Goal: Information Seeking & Learning: Learn about a topic

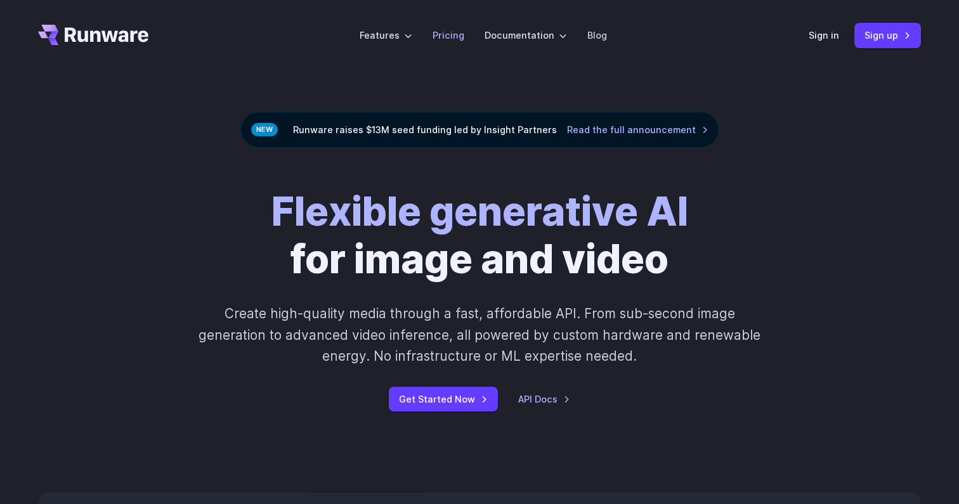
click at [452, 32] on link "Pricing" at bounding box center [449, 35] width 32 height 15
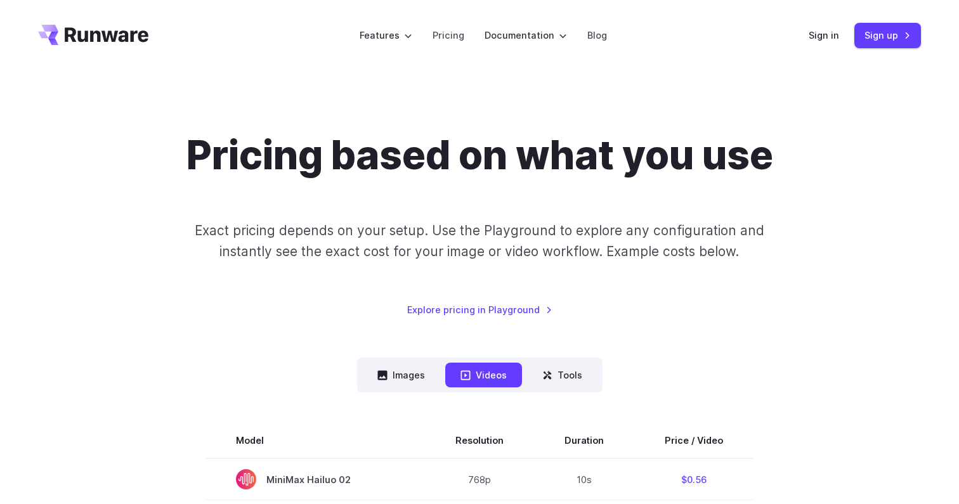
scroll to position [167, 0]
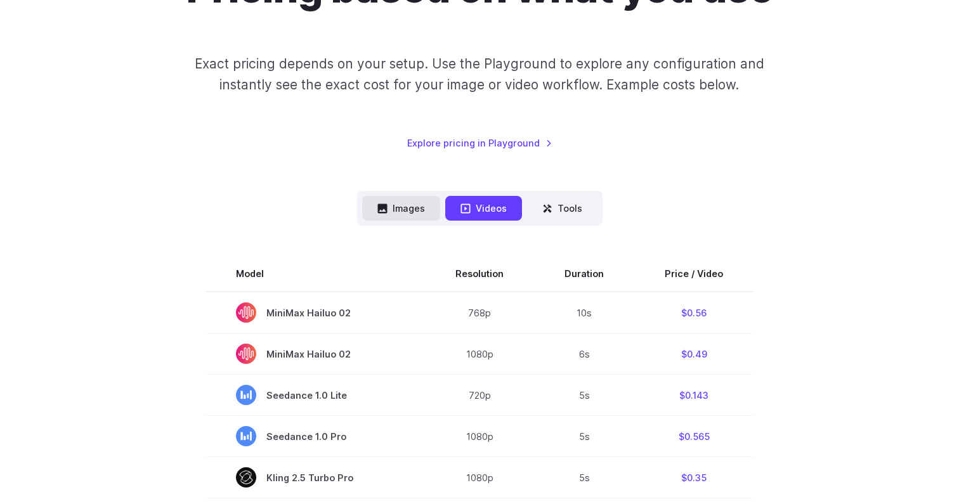
click at [413, 210] on button "Images" at bounding box center [401, 208] width 78 height 25
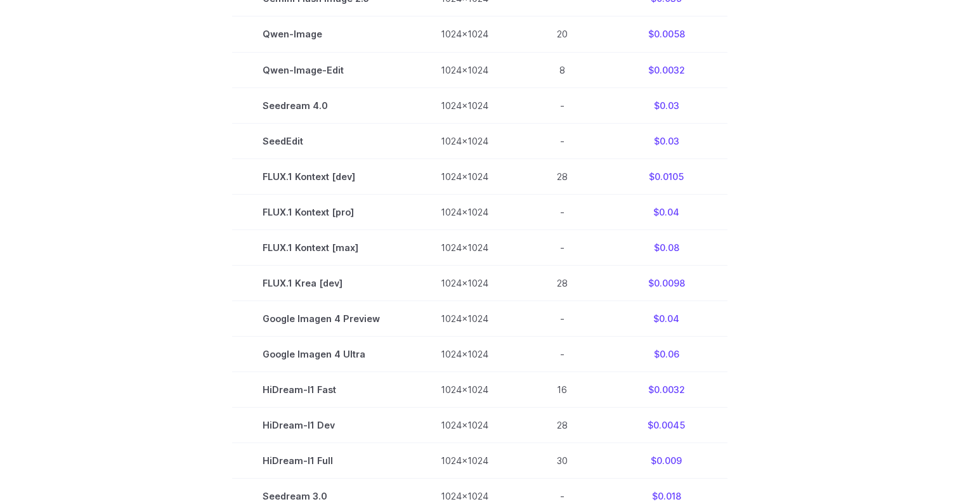
scroll to position [321, 0]
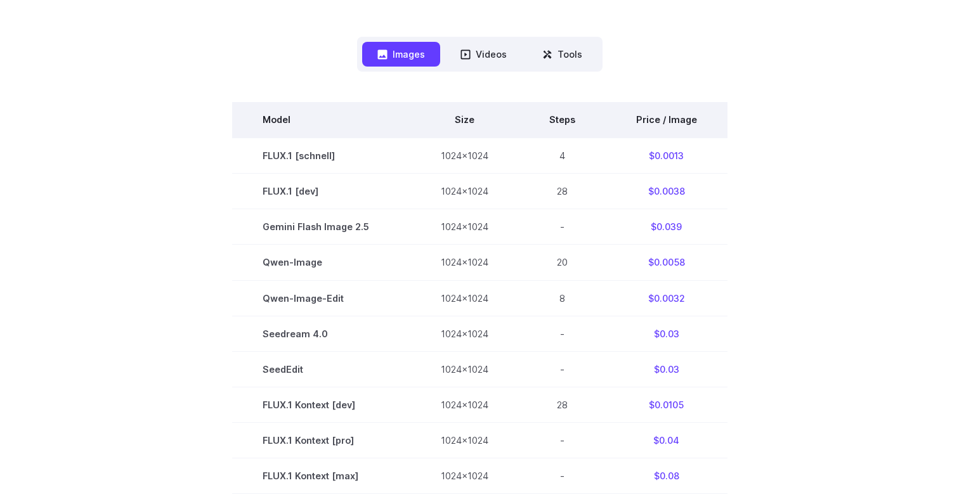
click at [649, 117] on th "Price / Image" at bounding box center [667, 120] width 122 height 36
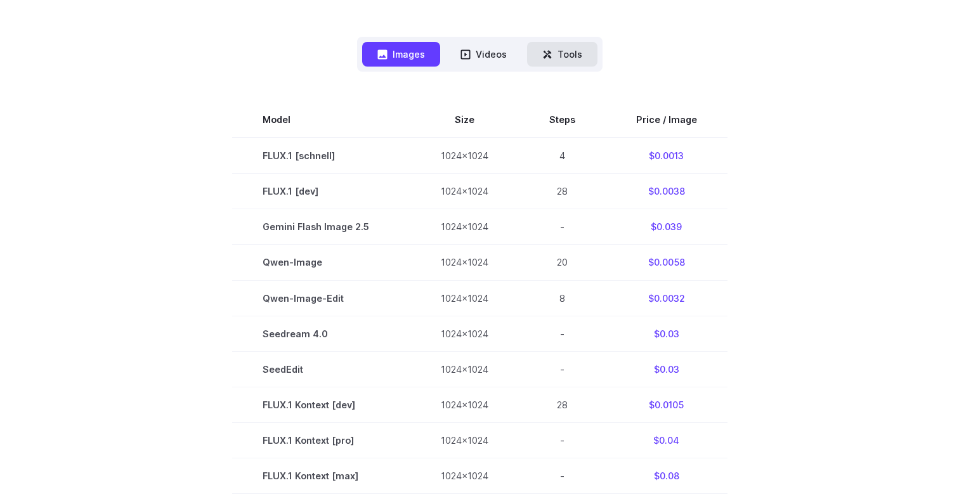
click at [539, 57] on button "Tools" at bounding box center [562, 54] width 70 height 25
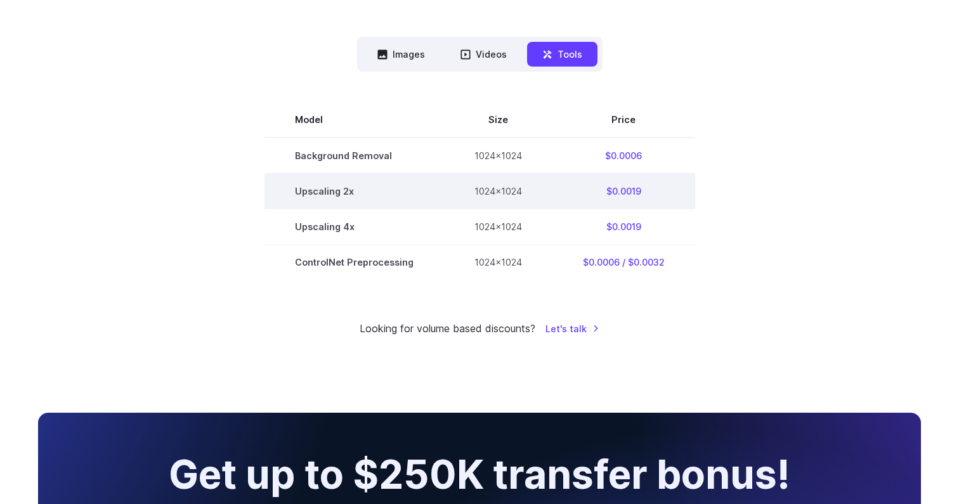
scroll to position [272, 0]
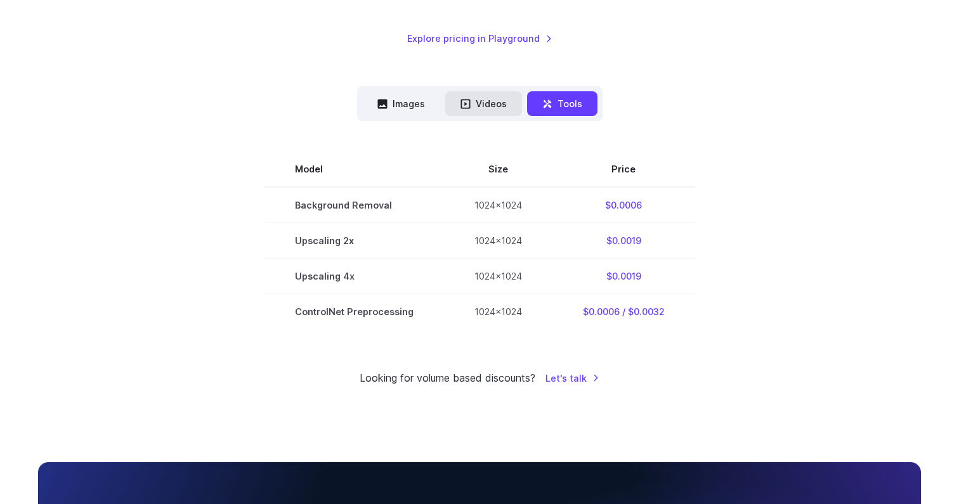
click at [500, 114] on button "Videos" at bounding box center [483, 103] width 77 height 25
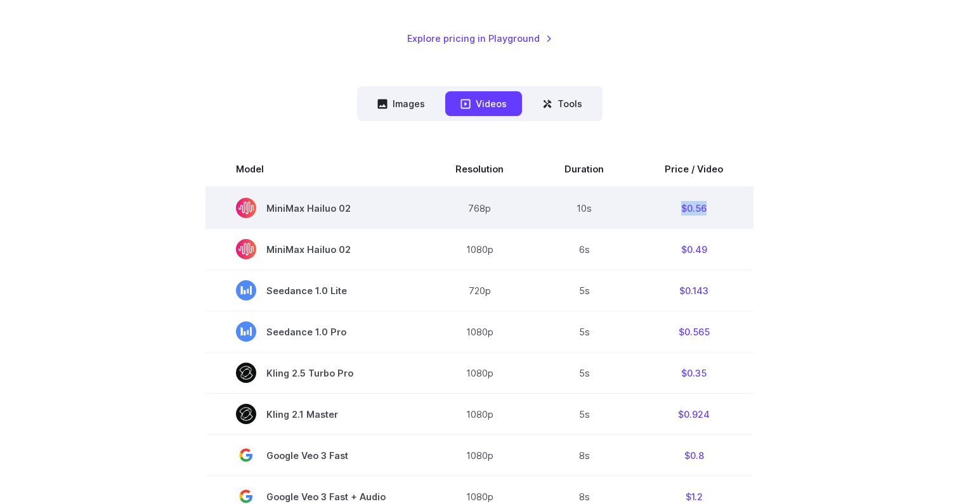
drag, startPoint x: 678, startPoint y: 211, endPoint x: 709, endPoint y: 205, distance: 31.6
click at [709, 205] on td "$0.56" at bounding box center [694, 208] width 119 height 42
copy td "$0.56"
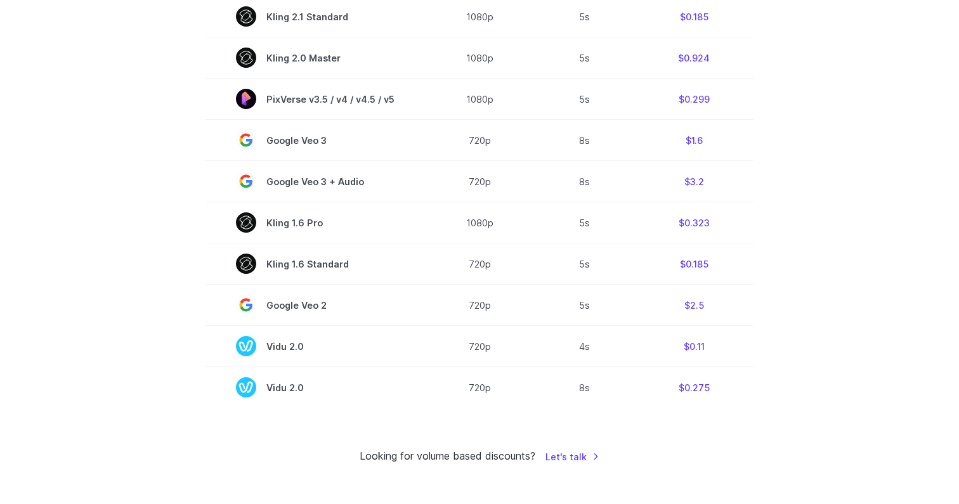
scroll to position [917, 0]
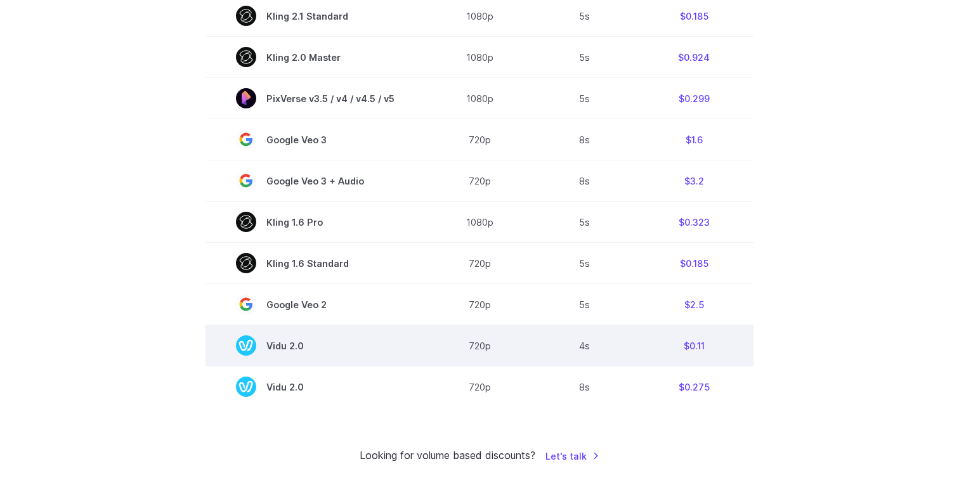
click at [700, 346] on td "$0.11" at bounding box center [694, 346] width 119 height 41
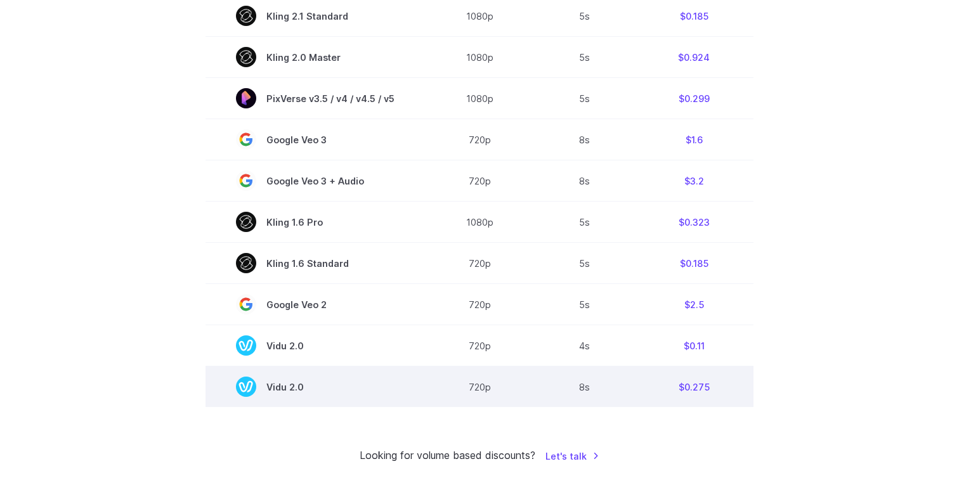
click at [714, 404] on td "$0.275" at bounding box center [694, 387] width 119 height 41
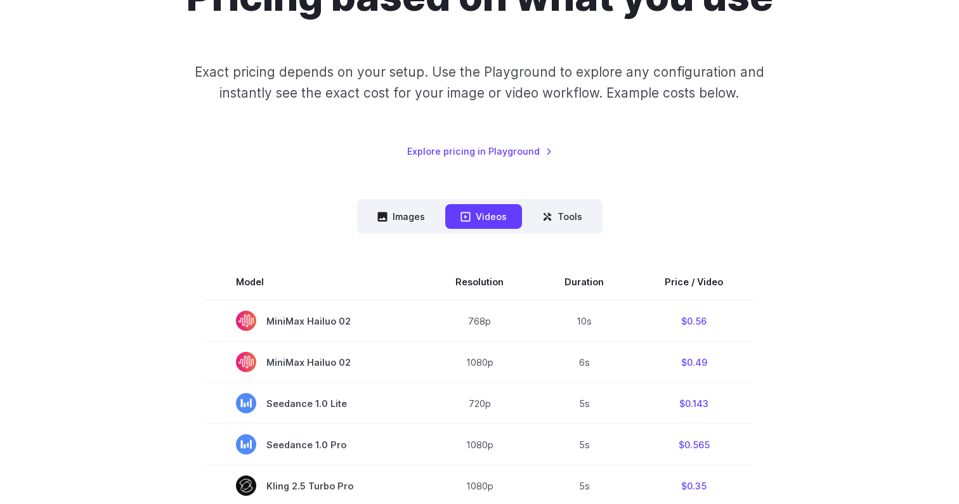
scroll to position [157, 0]
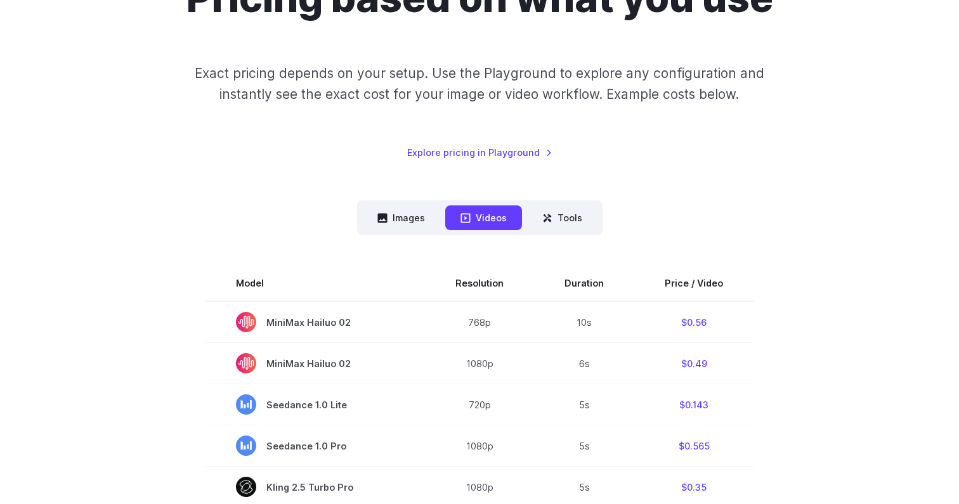
click at [761, 131] on div "Pricing based on what you use Exact pricing depends on your setup. Use the Play…" at bounding box center [479, 67] width 883 height 185
click at [784, 65] on div "Pricing based on what you use Exact pricing depends on your setup. Use the Play…" at bounding box center [479, 67] width 883 height 185
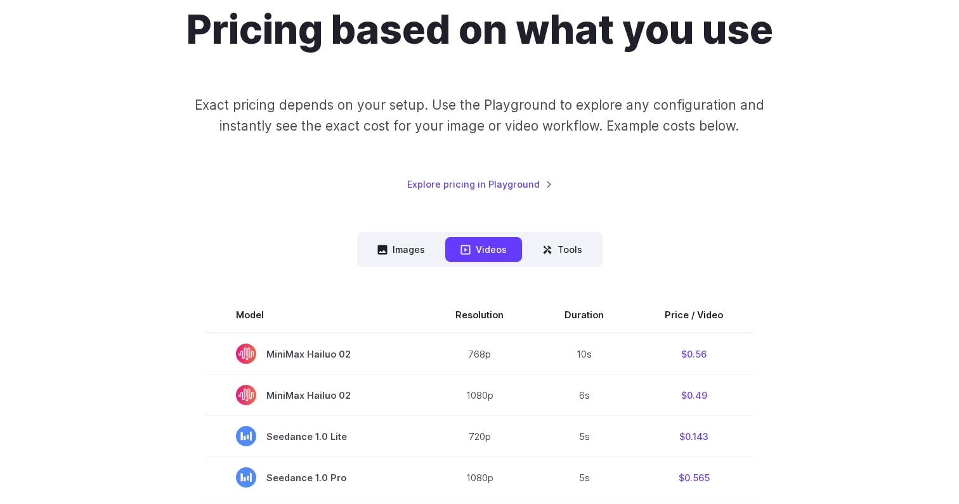
click at [670, 119] on p "Exact pricing depends on your setup. Use the Playground to explore any configur…" at bounding box center [480, 116] width 618 height 43
click at [675, 181] on div "Pricing based on what you use Exact pricing depends on your setup. Use the Play…" at bounding box center [479, 98] width 883 height 185
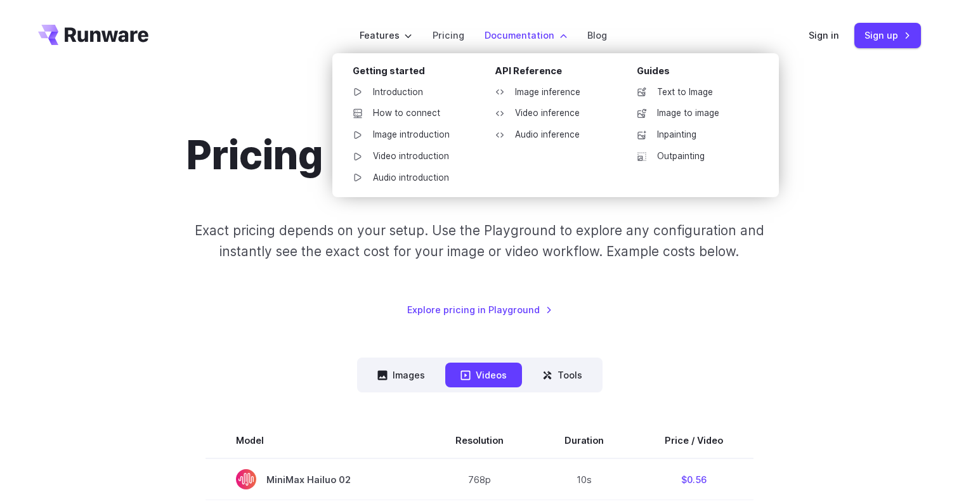
scroll to position [0, 0]
